Goal: Task Accomplishment & Management: Complete application form

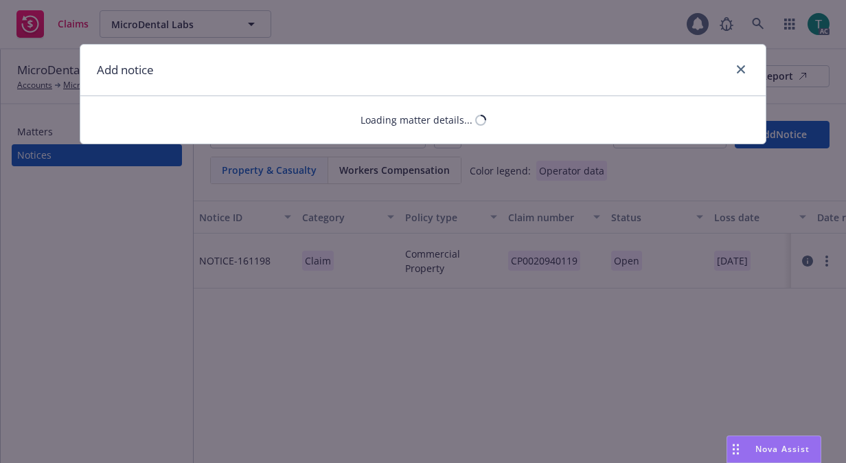
select select "GENERAL_LIABILITY"
select select "open"
select select "CLAIM"
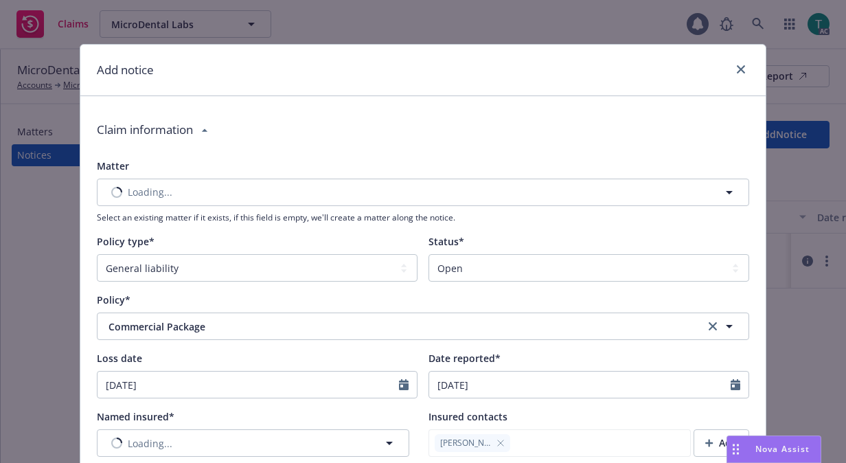
type textarea "x"
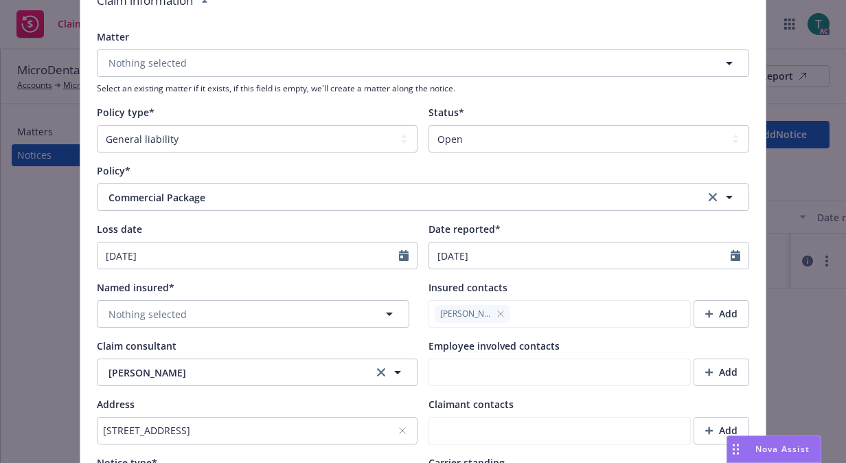
scroll to position [168, 0]
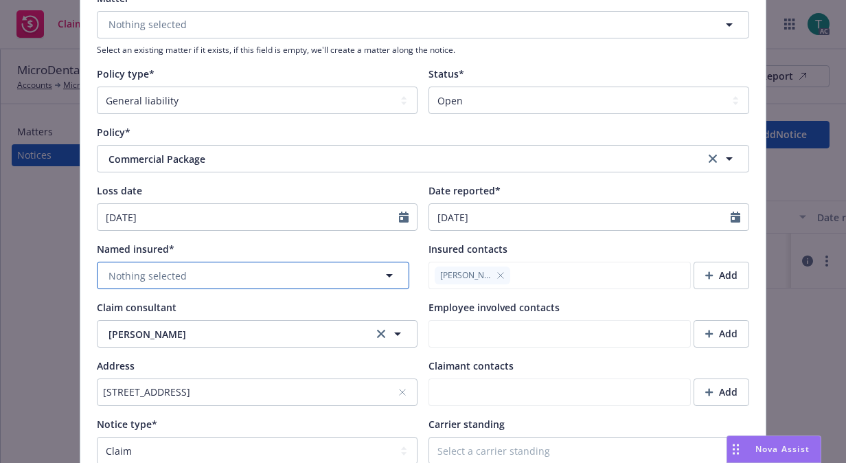
click at [283, 273] on button "Nothing selected" at bounding box center [253, 275] width 312 height 27
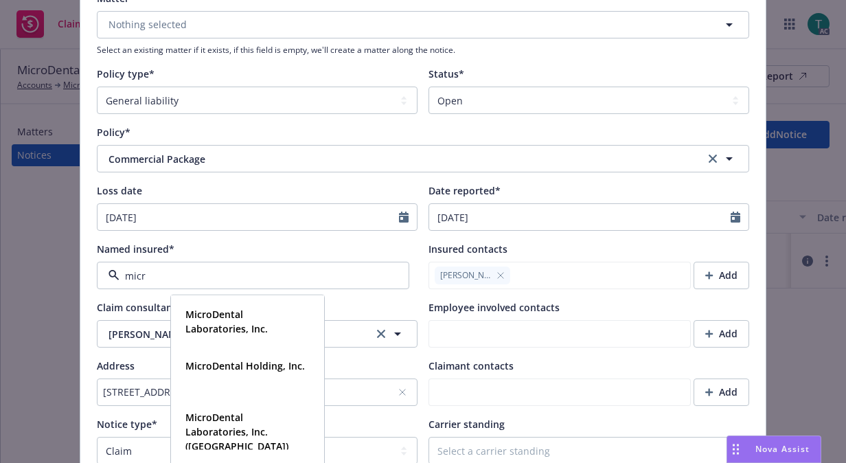
type input "micro"
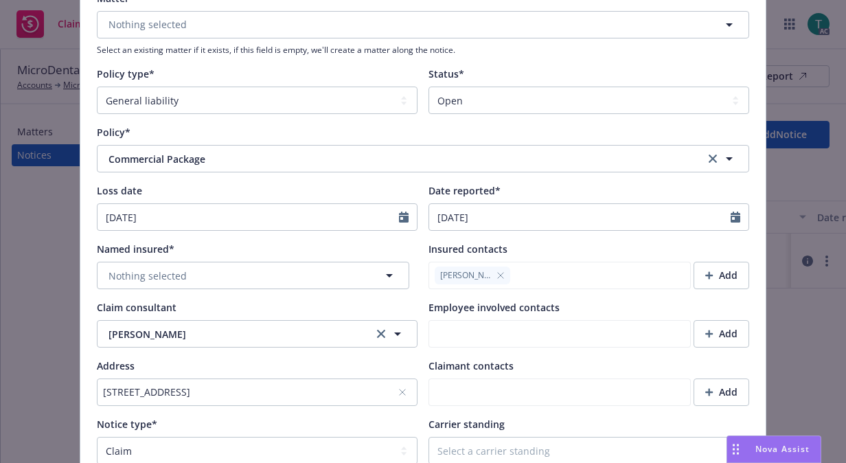
type textarea "x"
click at [250, 270] on button "Nothing selected" at bounding box center [253, 275] width 312 height 27
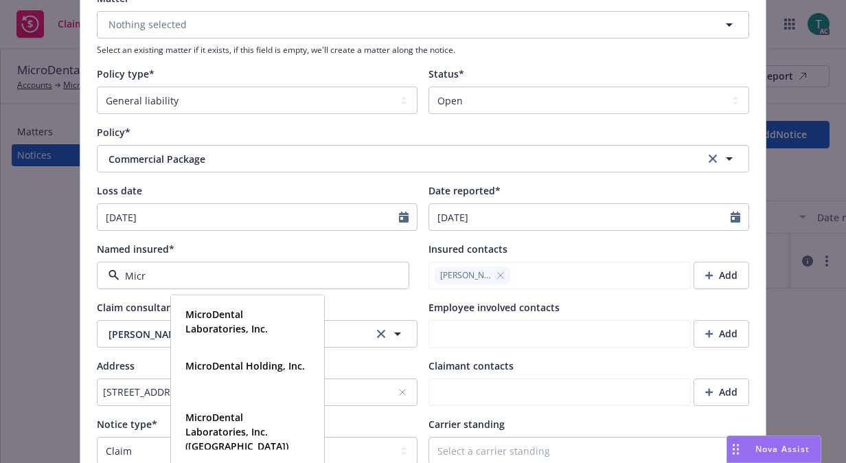
type input "Micro"
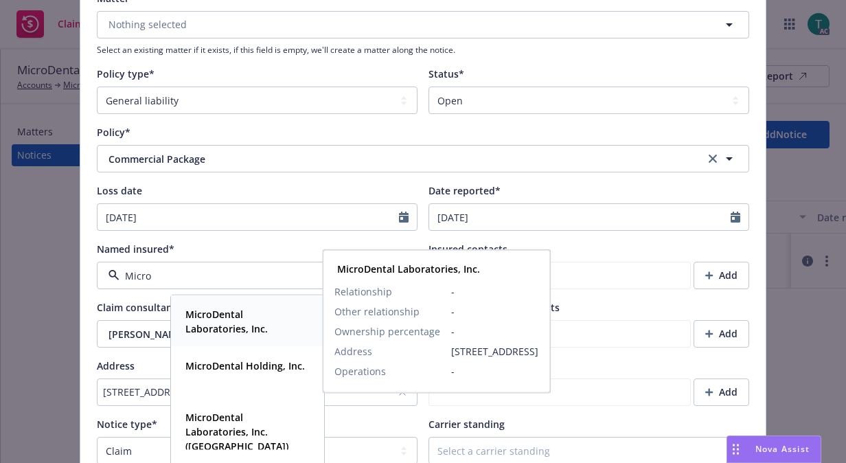
click at [247, 318] on span "MicroDental Laboratories, Inc." at bounding box center [246, 321] width 122 height 29
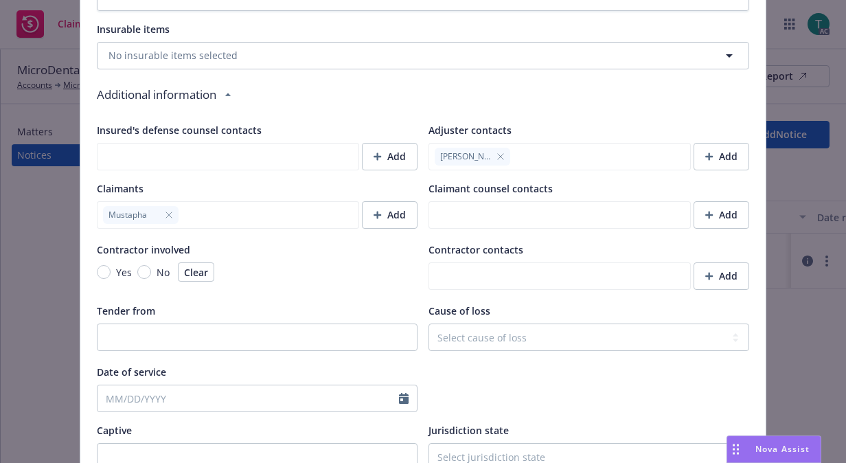
scroll to position [1306, 0]
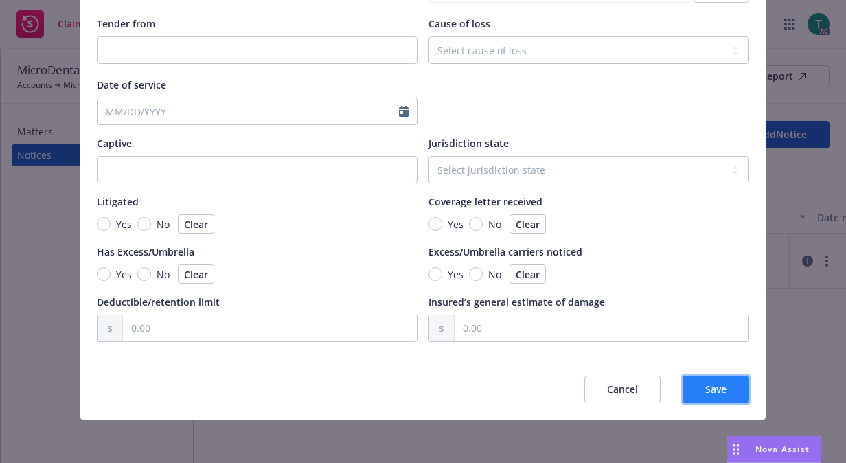
click at [708, 393] on span "Save" at bounding box center [715, 388] width 21 height 13
type textarea "x"
